Goal: Check status: Check status

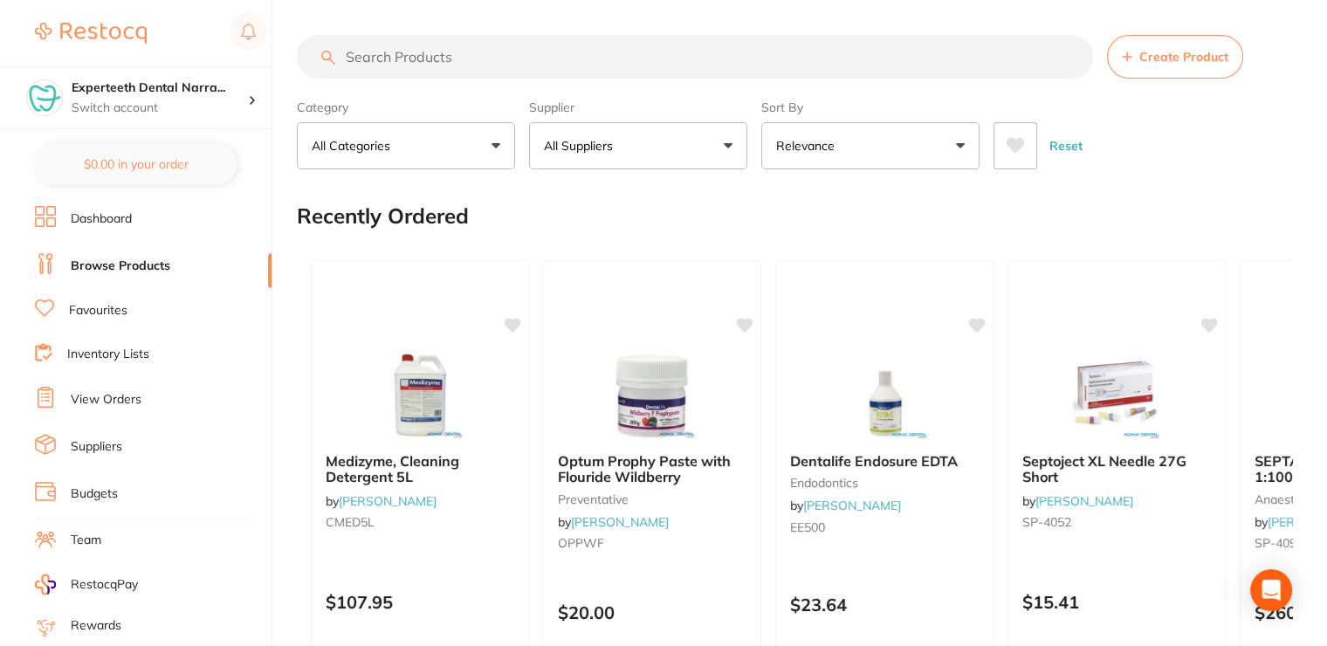
click at [369, 52] on input "search" at bounding box center [695, 57] width 796 height 44
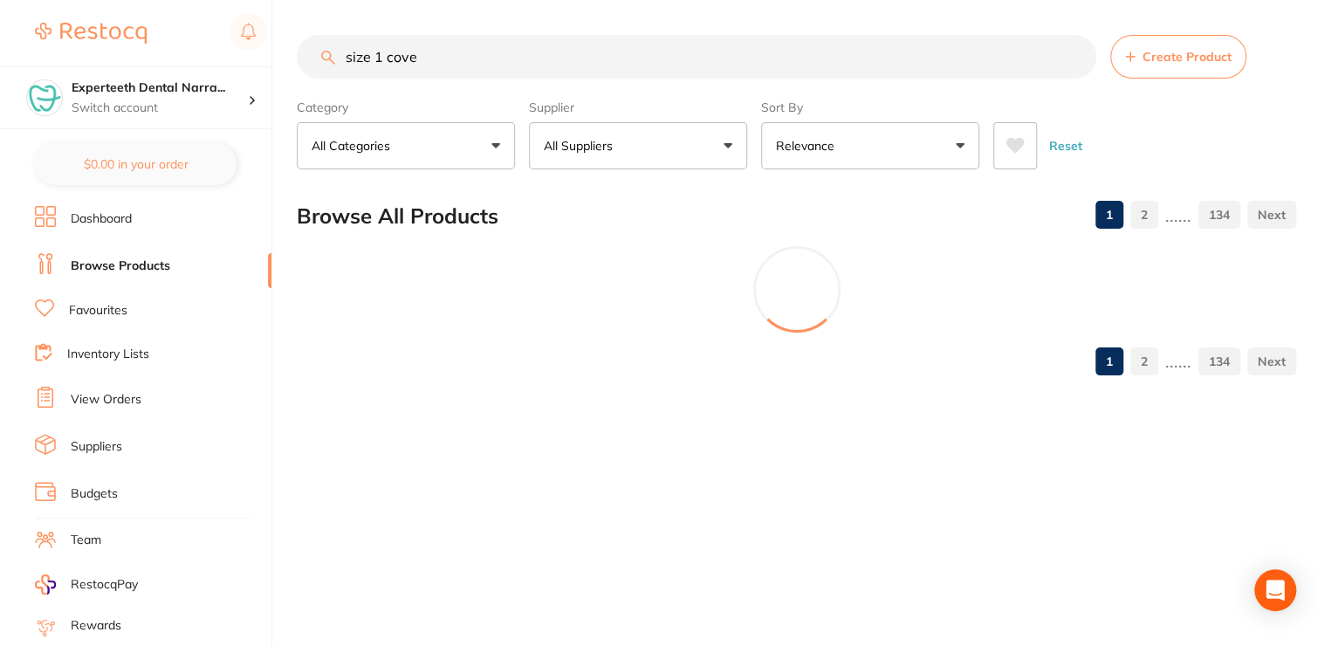
type input "size 1 cover"
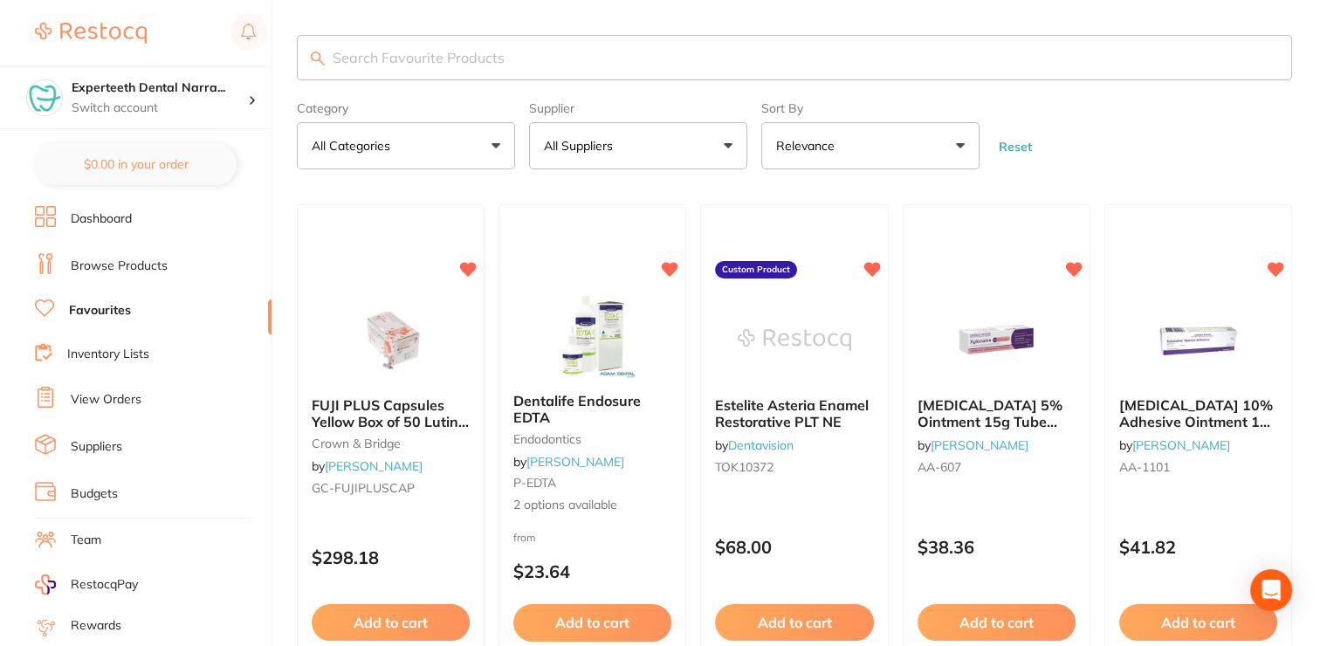
click at [113, 400] on link "View Orders" at bounding box center [106, 399] width 71 height 17
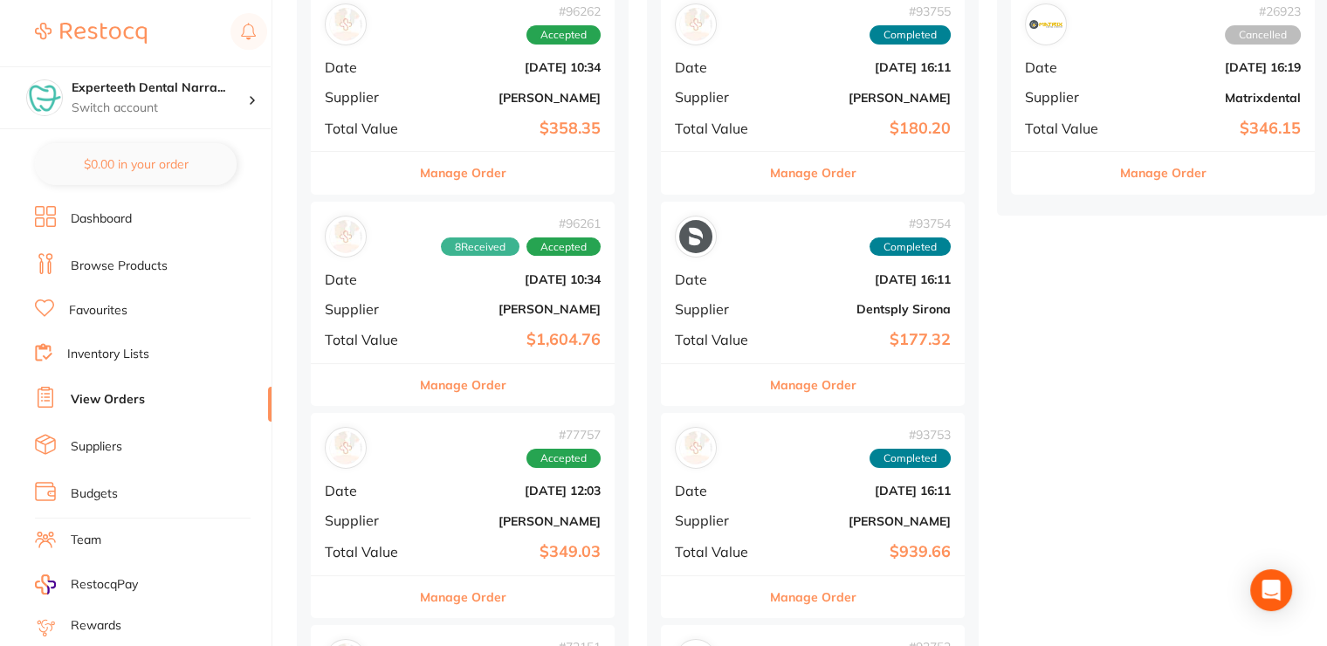
scroll to position [437, 0]
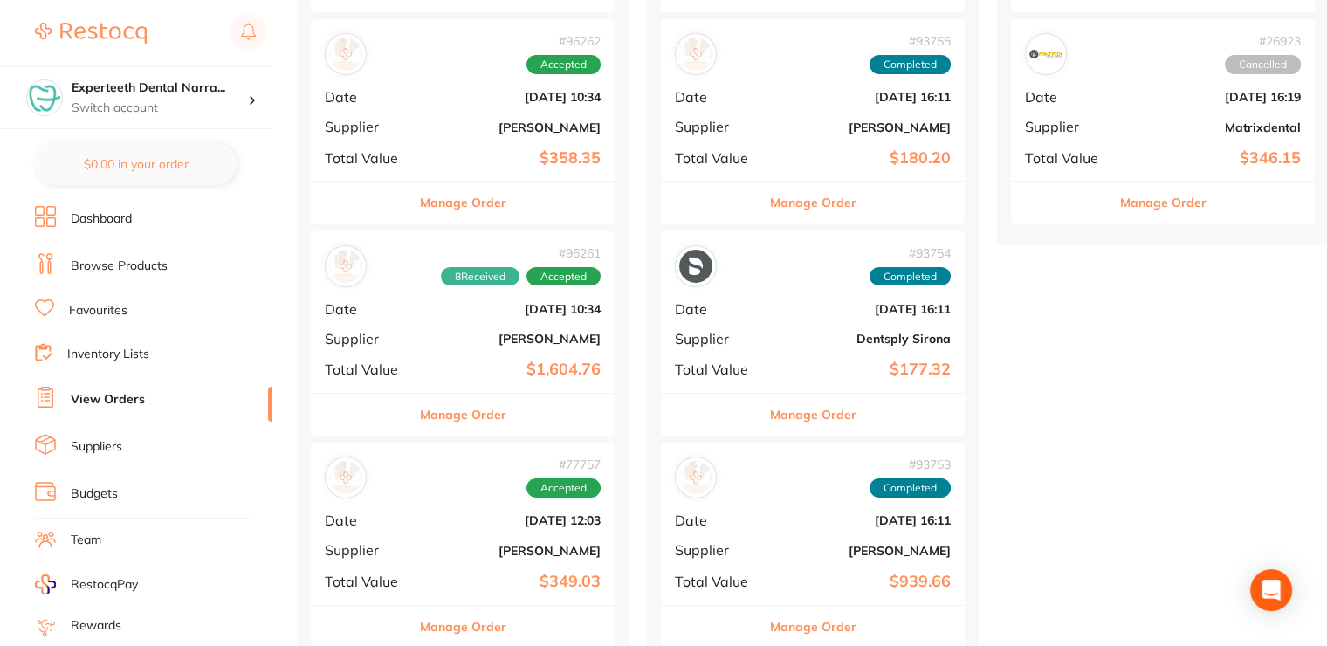
click at [520, 355] on div "# 96261 8 Received Accepted Date Oct 9 2025, 10:34 Supplier Henry Schein Halas …" at bounding box center [463, 312] width 304 height 162
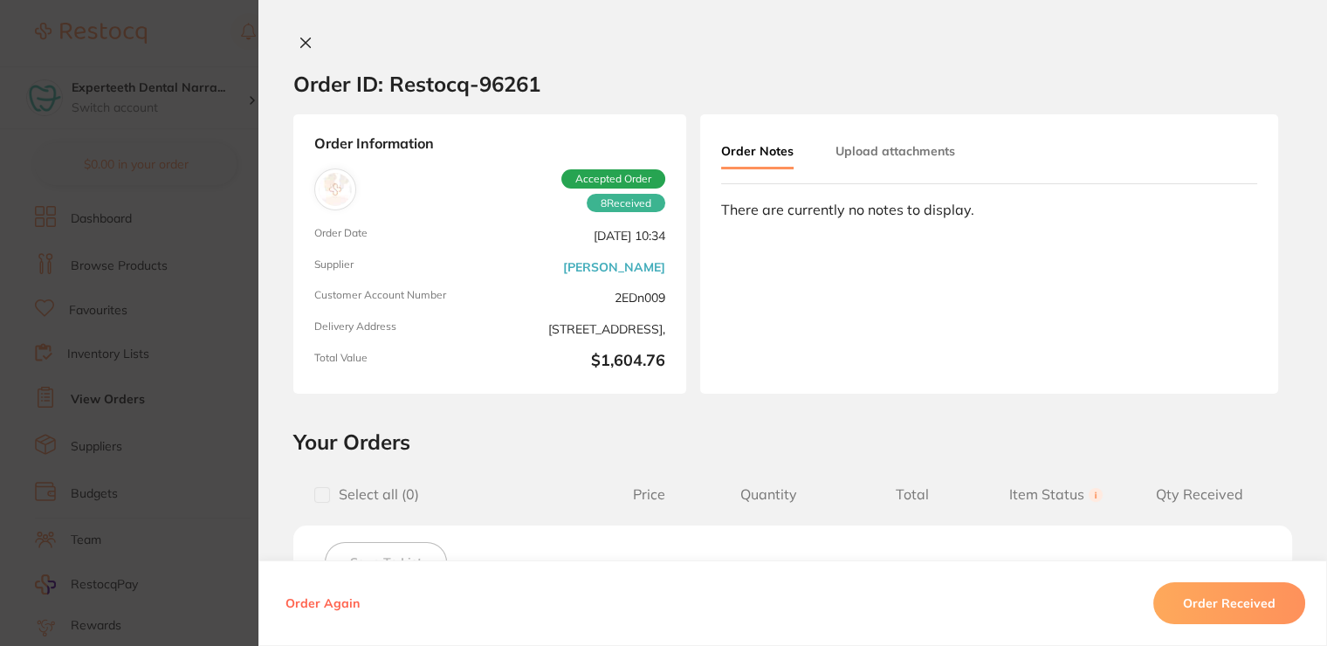
click at [306, 42] on icon at bounding box center [306, 43] width 14 height 14
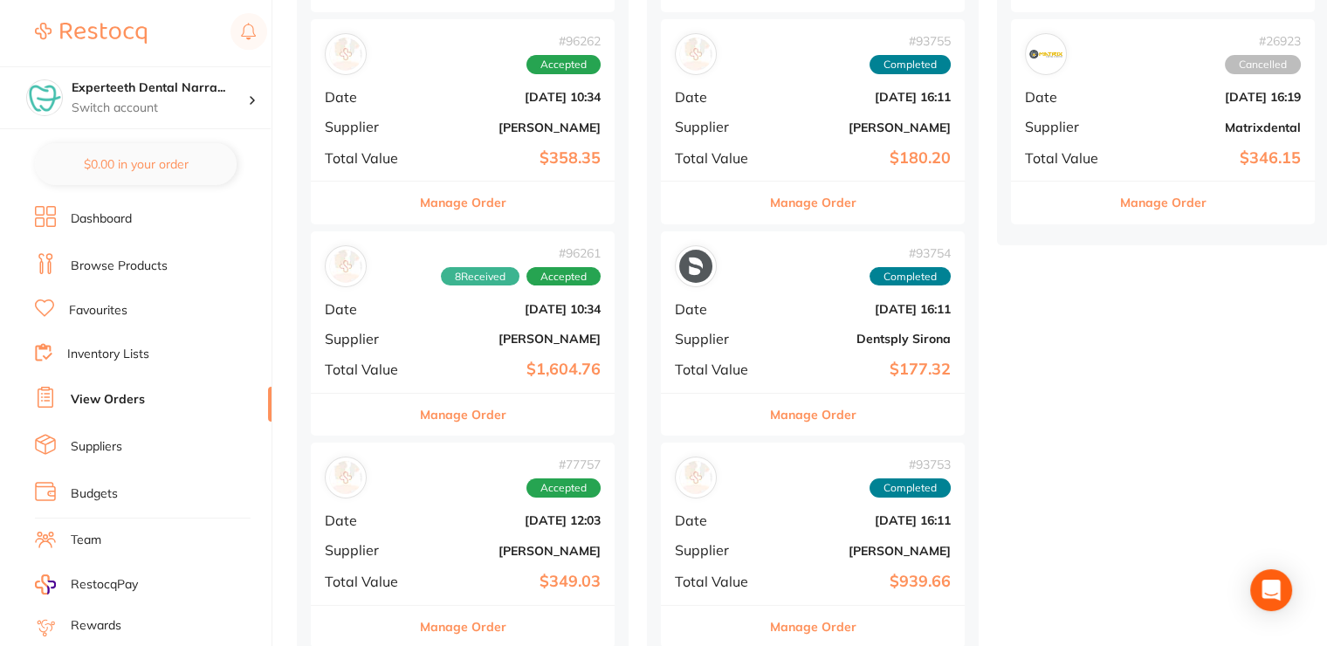
scroll to position [262, 0]
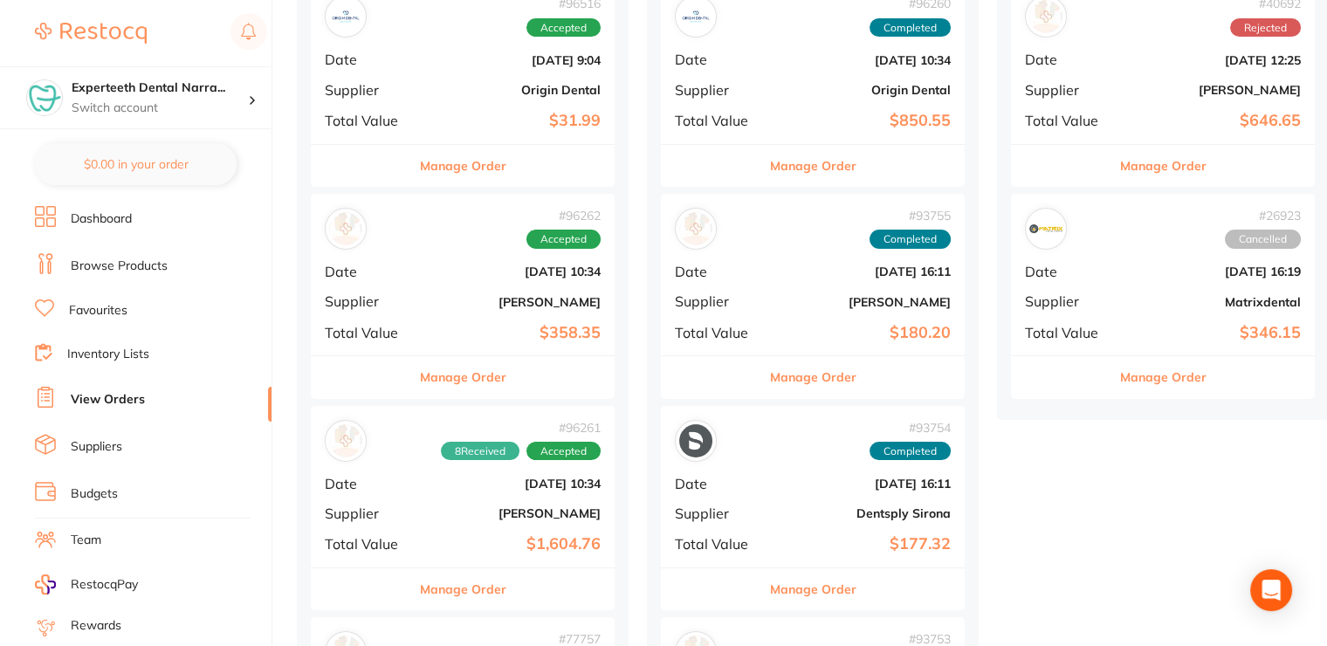
click at [459, 310] on div "# 96262 Accepted Date Oct 9 2025, 10:34 Supplier Adam Dental Total Value $358.35" at bounding box center [463, 275] width 304 height 162
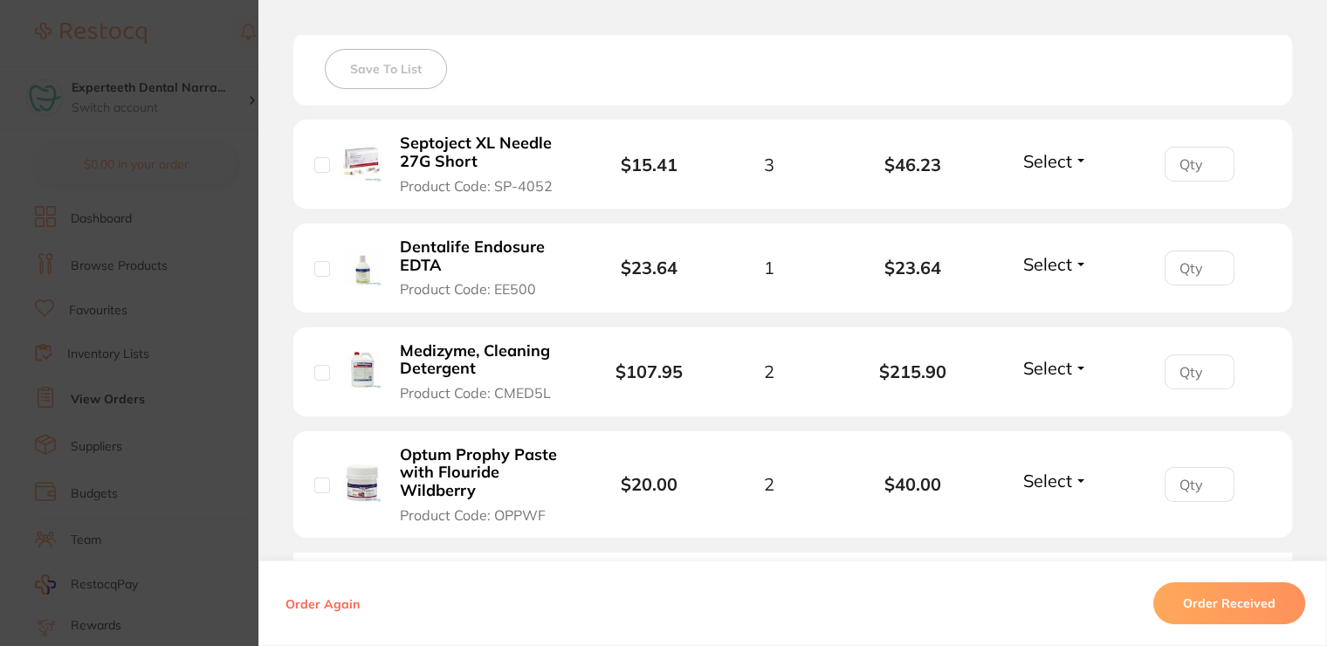
scroll to position [524, 0]
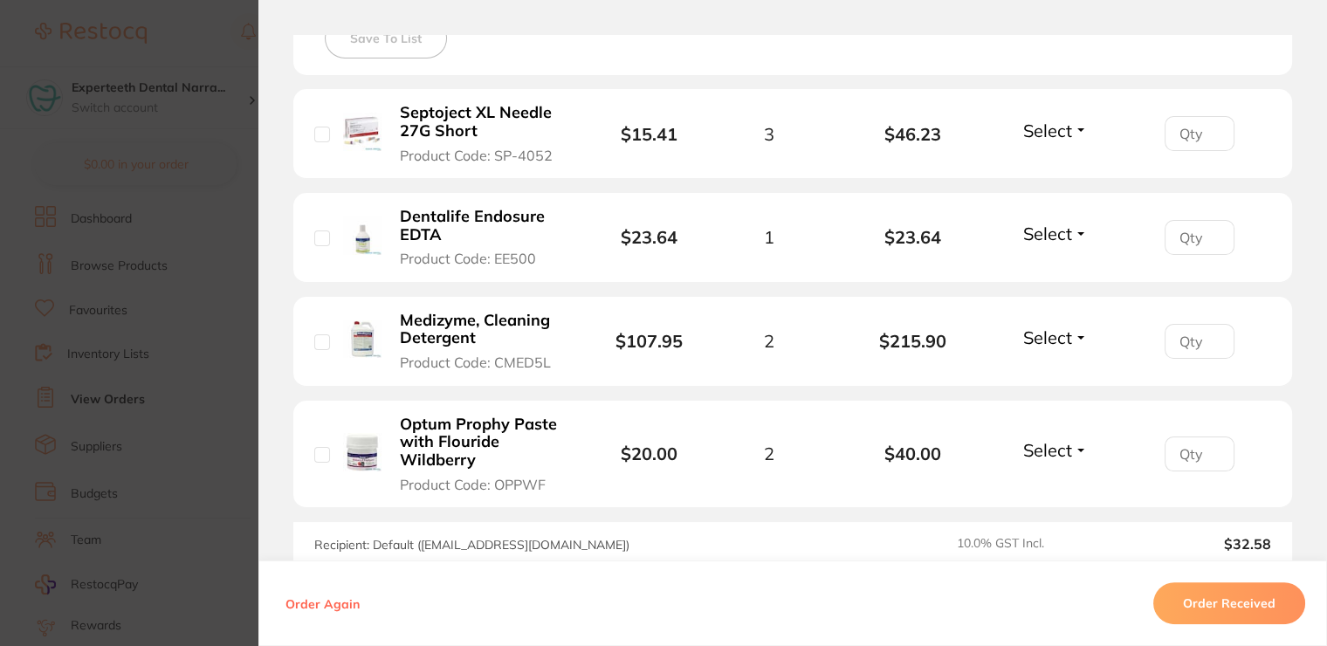
click at [1027, 127] on span "Select" at bounding box center [1047, 131] width 49 height 22
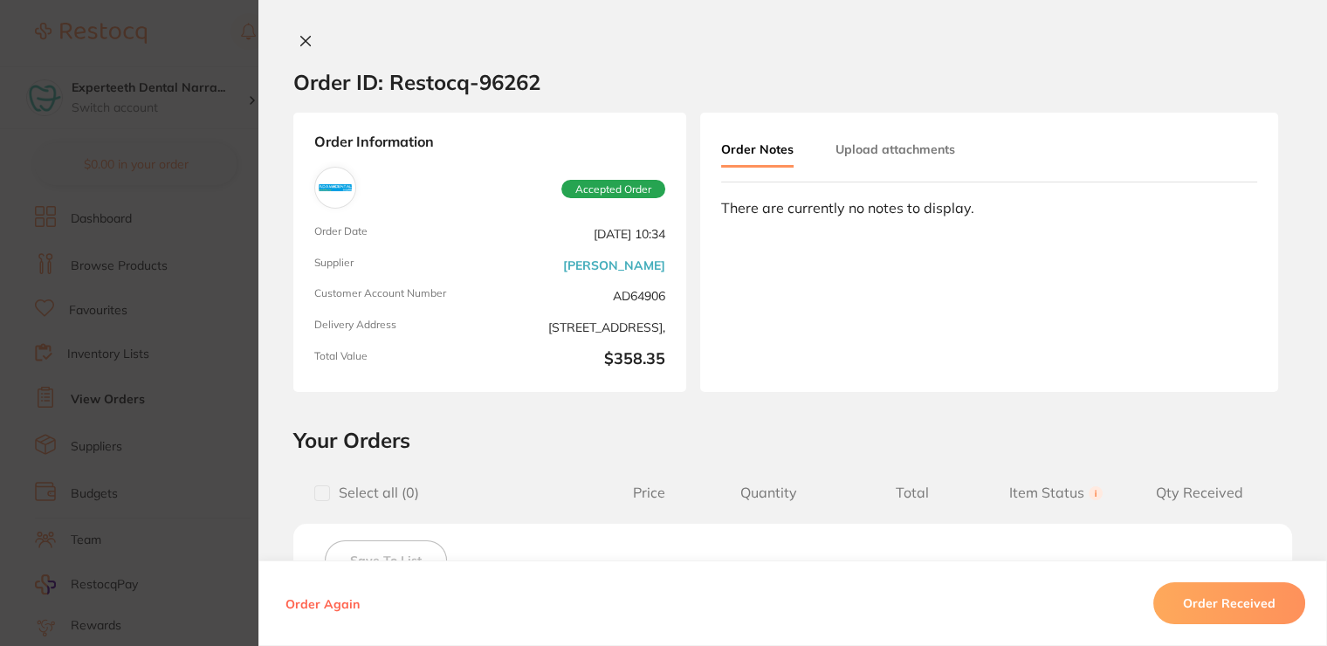
scroll to position [0, 0]
click at [303, 38] on icon at bounding box center [306, 43] width 14 height 14
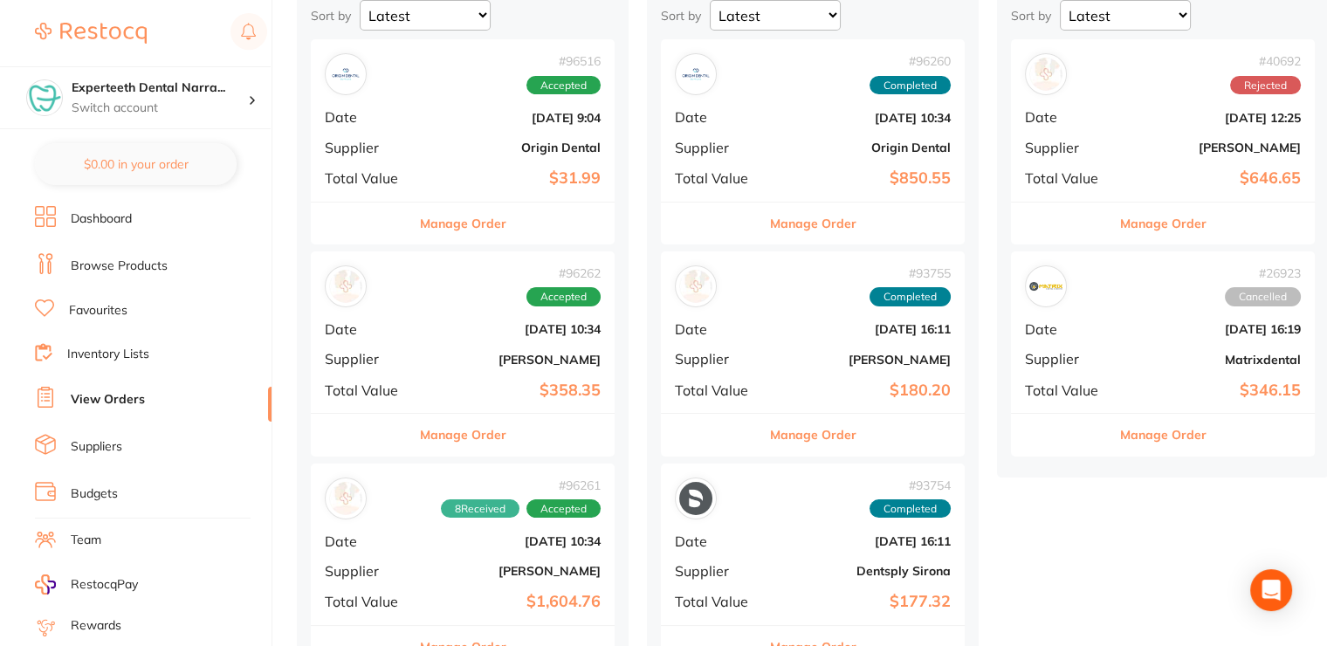
scroll to position [175, 0]
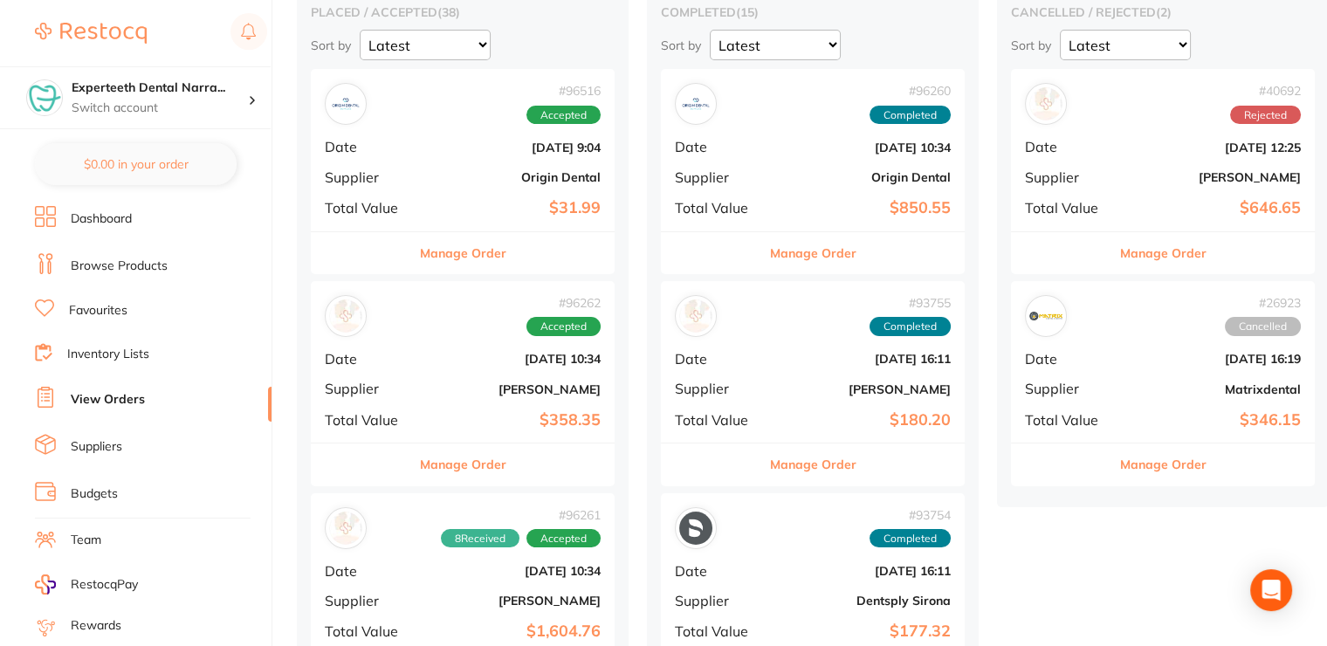
click at [469, 169] on div "# 96516 Accepted Date Oct 14 2025, 9:04 Supplier Origin Dental Total Value $31.…" at bounding box center [463, 150] width 304 height 162
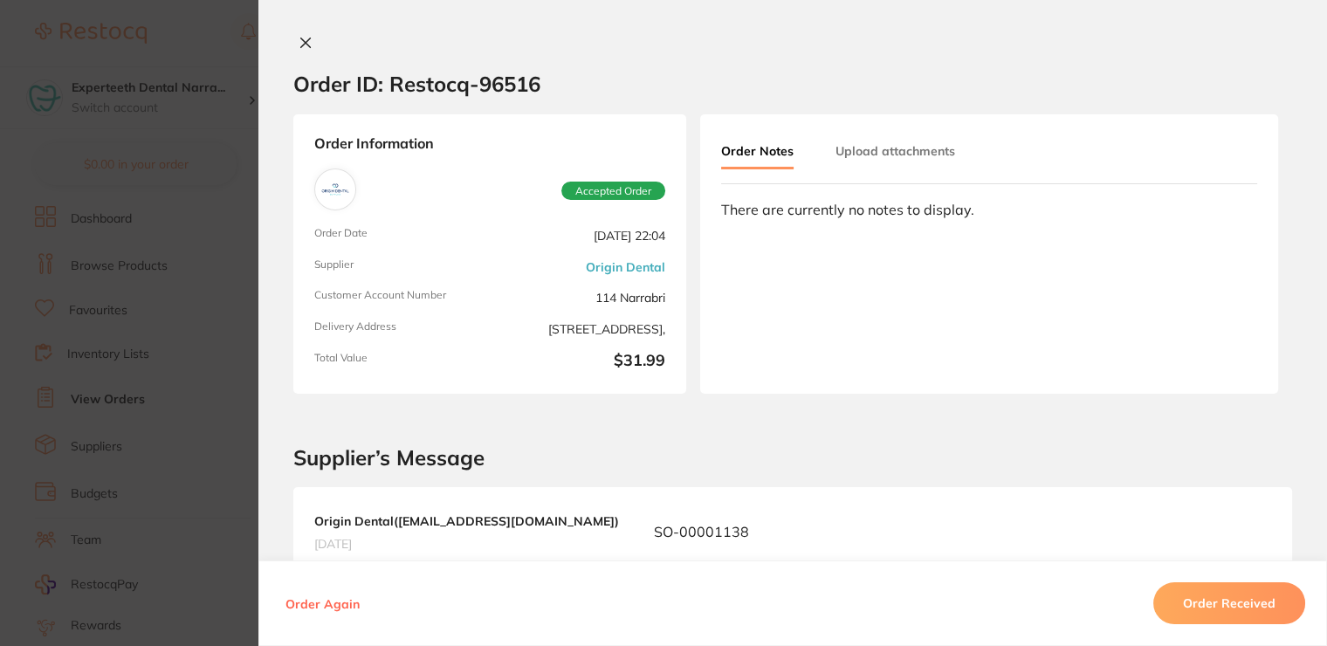
click at [308, 45] on button at bounding box center [305, 44] width 24 height 18
